Goal: Transaction & Acquisition: Purchase product/service

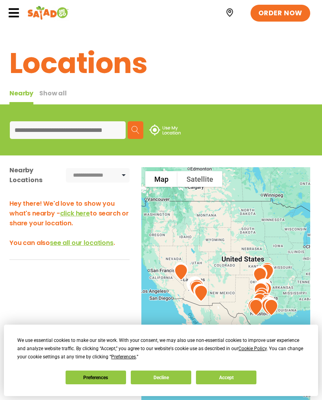
click at [232, 376] on button "Accept" at bounding box center [226, 378] width 60 height 14
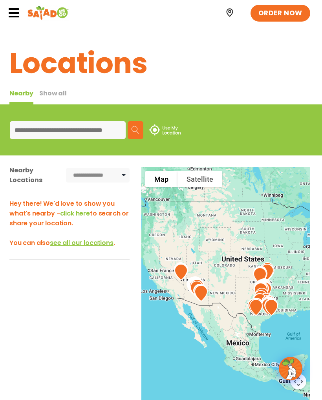
click at [44, 129] on input at bounding box center [68, 130] width 116 height 18
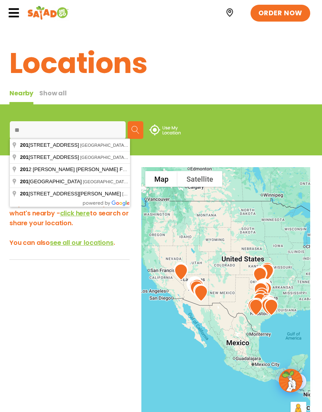
type input "*"
type input "**********"
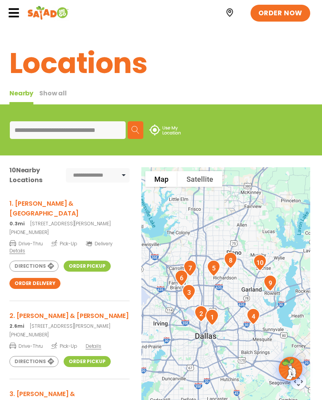
click at [54, 207] on h3 "1. Ross & Greenville" at bounding box center [69, 209] width 120 height 20
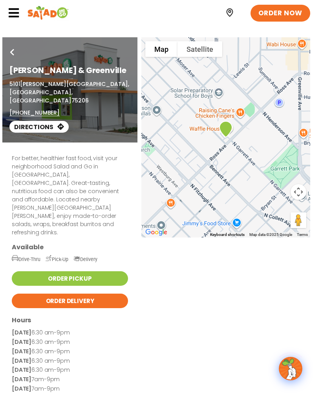
click at [91, 271] on link "Order Pickup" at bounding box center [70, 278] width 116 height 15
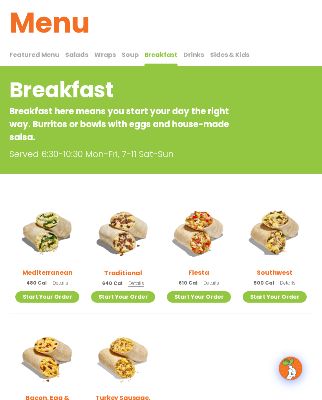
scroll to position [38, 0]
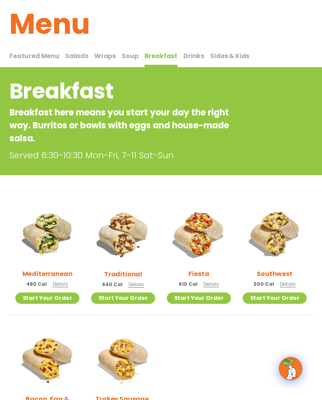
click at [78, 52] on span "Salads" at bounding box center [76, 55] width 23 height 9
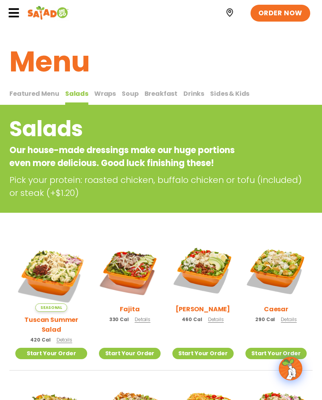
click at [103, 90] on span "Wraps" at bounding box center [105, 93] width 22 height 9
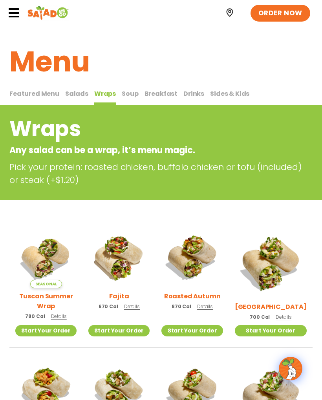
click at [127, 91] on span "Soup" at bounding box center [130, 93] width 16 height 9
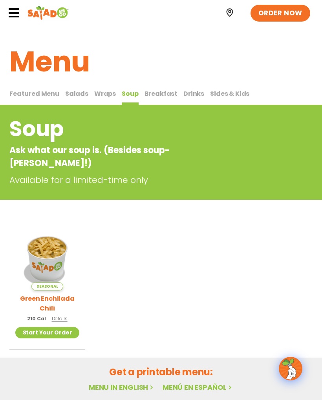
click at [105, 90] on span "Wraps" at bounding box center [105, 93] width 22 height 9
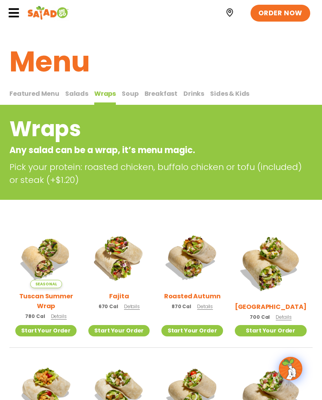
click at [77, 93] on span "Salads" at bounding box center [76, 93] width 23 height 9
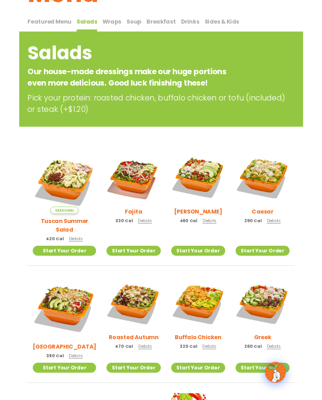
scroll to position [91, 0]
